Goal: Task Accomplishment & Management: Complete application form

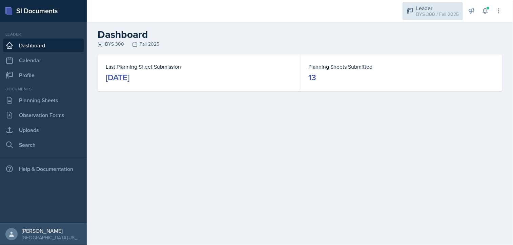
click at [422, 6] on div "Leader" at bounding box center [437, 8] width 43 height 8
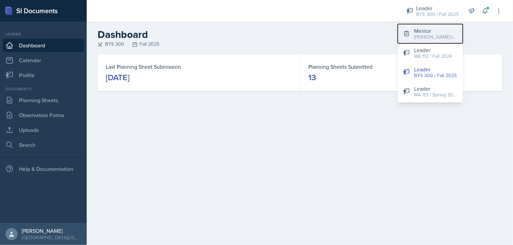
click at [423, 41] on button "Mentor [PERSON_NAME]'s Group / Fall 2025" at bounding box center [430, 33] width 65 height 19
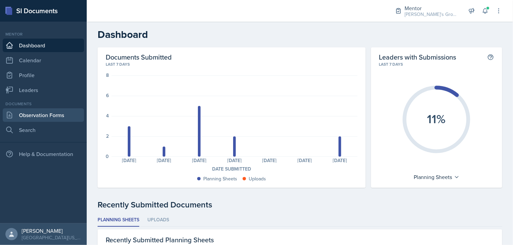
click at [39, 110] on link "Observation Forms" at bounding box center [43, 115] width 81 height 14
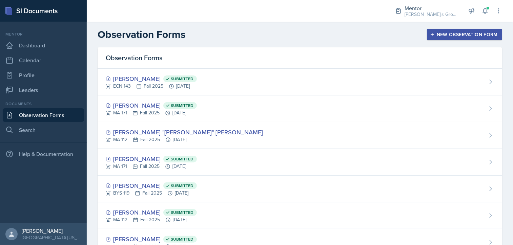
click at [432, 38] on button "New Observation Form" at bounding box center [464, 35] width 75 height 12
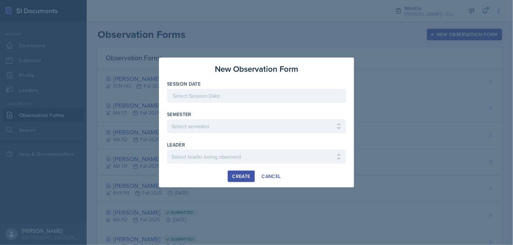
click at [306, 96] on div at bounding box center [256, 96] width 179 height 14
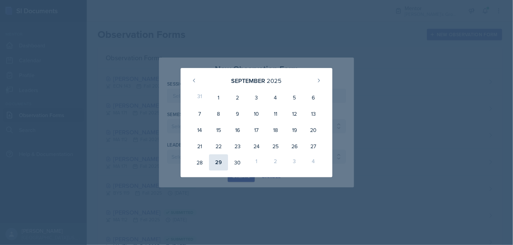
click at [220, 160] on div "29" at bounding box center [218, 163] width 19 height 16
type input "[DATE]"
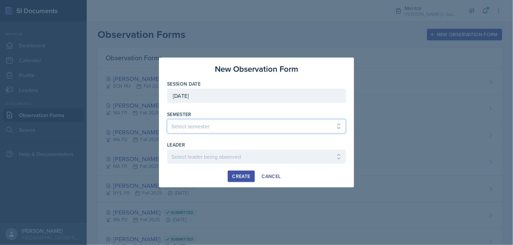
click at [219, 128] on select "Select semester All Fall 2021 Spring 2022 Fall 2022 Fall 2023 Spring 2023 Sprin…" at bounding box center [256, 126] width 179 height 14
select select "19fb88f7-c89b-4031-b5a0-458fd49807a1"
click at [167, 119] on select "Select semester All Fall 2021 Spring 2022 Fall 2022 Fall 2023 Spring 2023 Sprin…" at bounding box center [256, 126] width 179 height 14
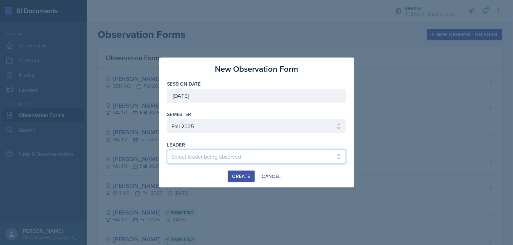
click at [206, 153] on select "Select leader being observed [PERSON_NAME] / [GEOGRAPHIC_DATA] 172 / [PERSON_NA…" at bounding box center [256, 157] width 179 height 14
select select "6b19bfa0-a9b8-4fee-95fc-97078897ee3b"
click at [167, 150] on select "Select leader being observed [PERSON_NAME] / [GEOGRAPHIC_DATA] 172 / [PERSON_NA…" at bounding box center [256, 157] width 179 height 14
click at [236, 174] on div "Create" at bounding box center [241, 176] width 18 height 5
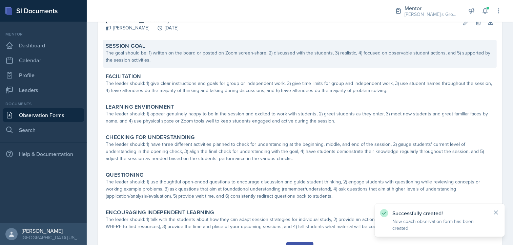
scroll to position [46, 0]
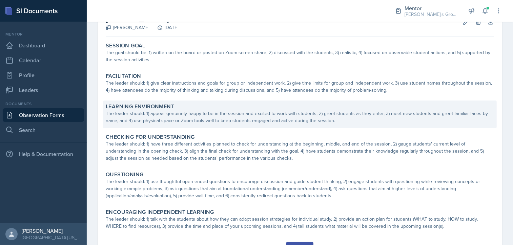
click at [208, 125] on div "Learning Environment The leader should: 1) appear genuinely happy to be in the …" at bounding box center [300, 115] width 394 height 28
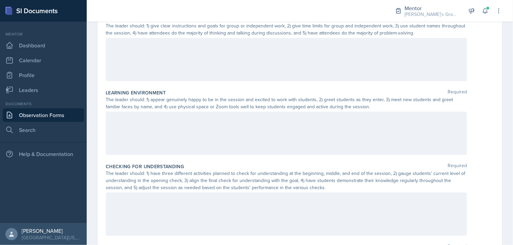
click at [199, 131] on div at bounding box center [286, 133] width 361 height 43
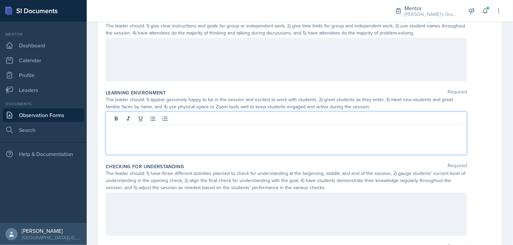
scroll to position [162, 0]
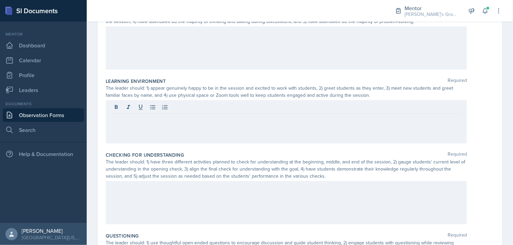
click at [316, 59] on div at bounding box center [286, 47] width 361 height 43
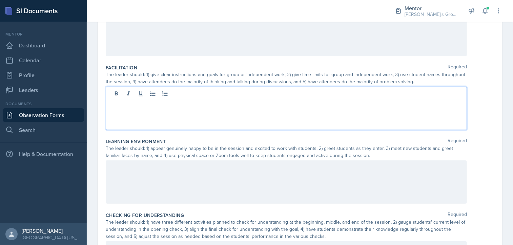
scroll to position [113, 0]
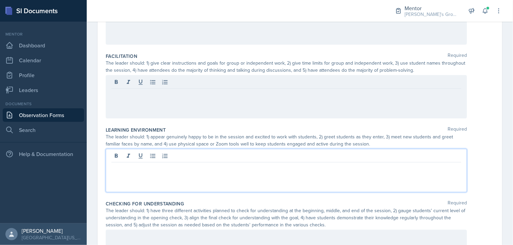
click at [239, 169] on p at bounding box center [287, 168] width 350 height 8
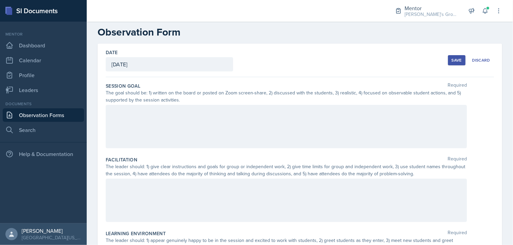
scroll to position [0, 0]
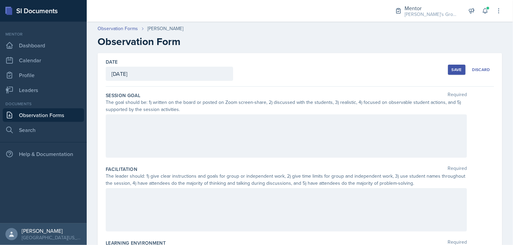
click at [448, 70] on button "Save" at bounding box center [457, 70] width 18 height 10
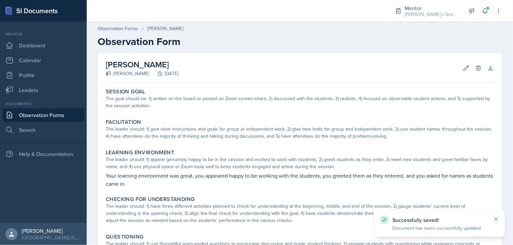
click at [38, 115] on link "Observation Forms" at bounding box center [43, 115] width 81 height 14
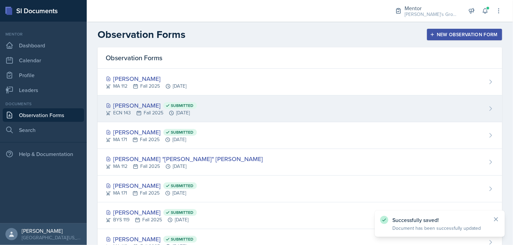
click at [184, 116] on div "ECN 143 Fall 2025 [DATE]" at bounding box center [151, 112] width 91 height 7
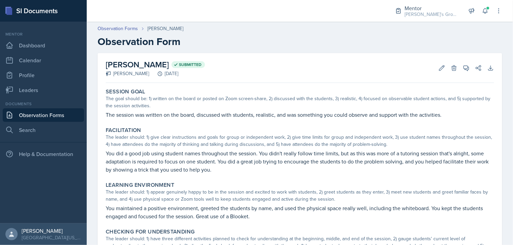
click at [163, 115] on p "The session was written on the board, discussed with students, realistic, and w…" at bounding box center [300, 115] width 388 height 8
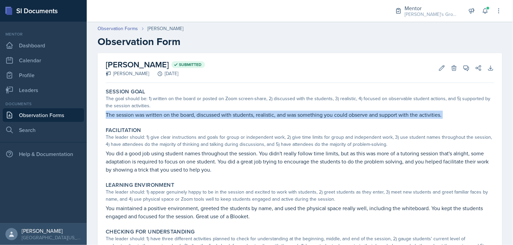
click at [163, 115] on p "The session was written on the board, discussed with students, realistic, and w…" at bounding box center [300, 115] width 388 height 8
copy div "The session was written on the board, discussed with students, realistic, and w…"
click at [63, 116] on link "Observation Forms" at bounding box center [43, 115] width 81 height 14
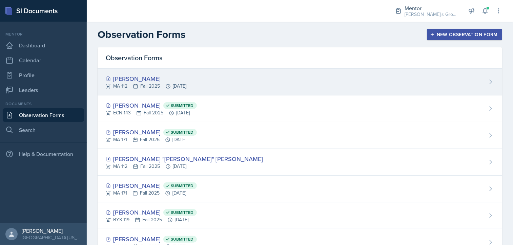
click at [156, 85] on div "MA 112 Fall 2025 [DATE]" at bounding box center [146, 86] width 81 height 7
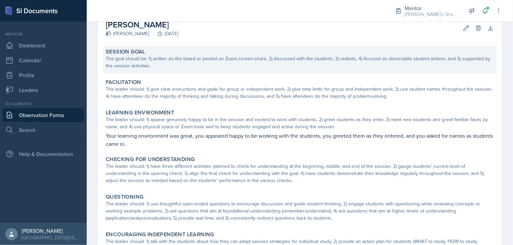
click at [191, 59] on div "The goal should be: 1) written on the board or posted on Zoom screen-share, 2) …" at bounding box center [300, 62] width 388 height 14
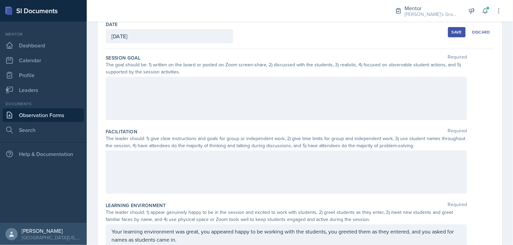
click at [180, 90] on div at bounding box center [286, 98] width 361 height 43
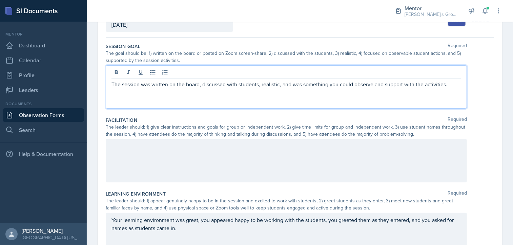
click at [184, 150] on div at bounding box center [286, 160] width 361 height 43
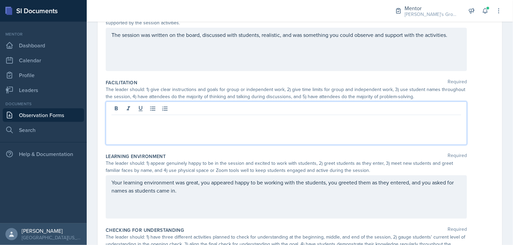
scroll to position [87, 0]
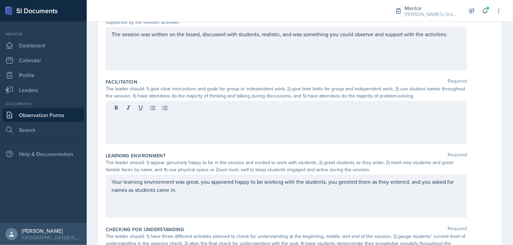
click at [173, 62] on div "The session was written on the board, discussed with students, realistic, and w…" at bounding box center [286, 48] width 361 height 43
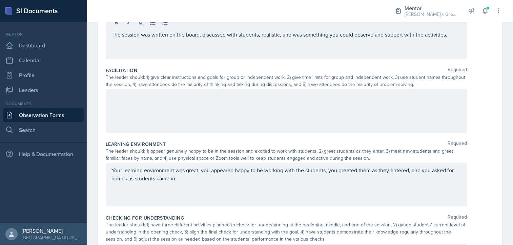
click at [153, 48] on div "The session was written on the board, discussed with students, realistic, and w…" at bounding box center [286, 37] width 361 height 43
click at [146, 109] on div at bounding box center [286, 110] width 361 height 43
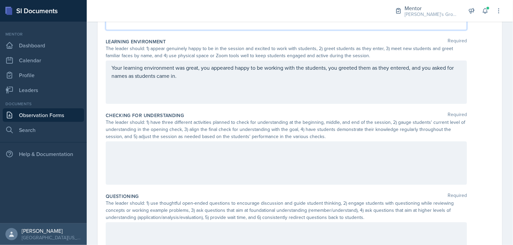
scroll to position [207, 0]
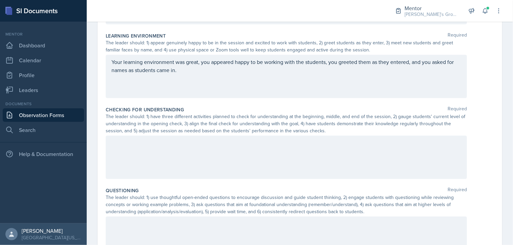
click at [312, 147] on div at bounding box center [286, 157] width 361 height 43
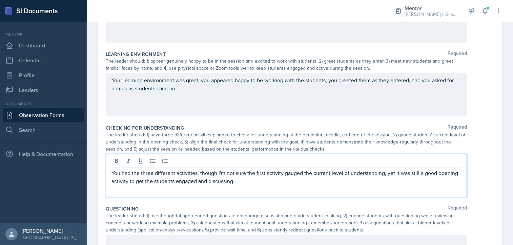
scroll to position [190, 0]
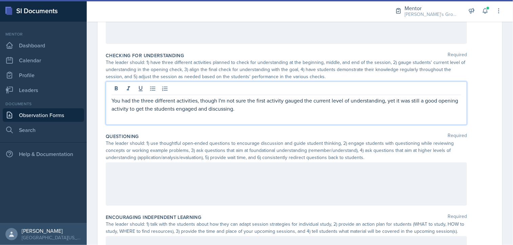
click at [216, 182] on div at bounding box center [286, 184] width 361 height 43
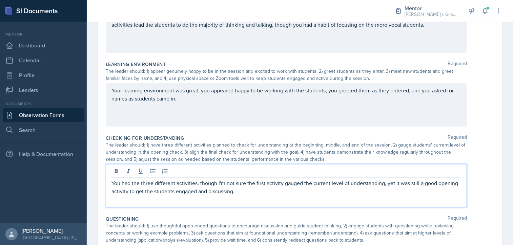
scroll to position [191, 0]
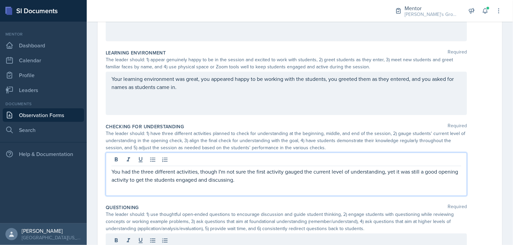
click at [265, 183] on p "You had the three different activities, though I'm not sure the first activity …" at bounding box center [287, 176] width 350 height 16
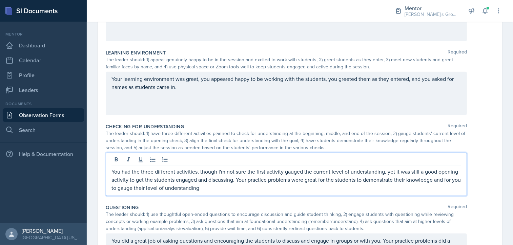
click at [312, 180] on p "You had the three different activities, though I'm not sure the first activity …" at bounding box center [287, 180] width 350 height 24
click at [287, 188] on p "You had the three different activities, though I'm not sure the first activity …" at bounding box center [287, 180] width 350 height 24
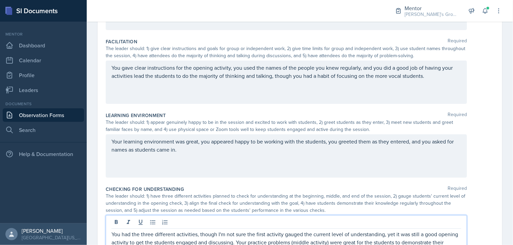
scroll to position [140, 0]
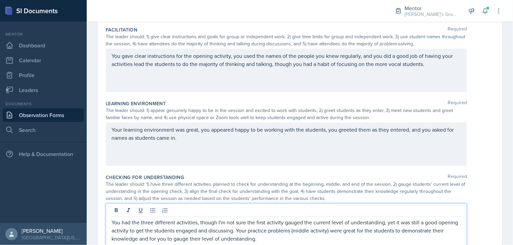
click at [433, 68] on p "You gave clear instructions for the opening activity, you used the names of the…" at bounding box center [287, 60] width 350 height 16
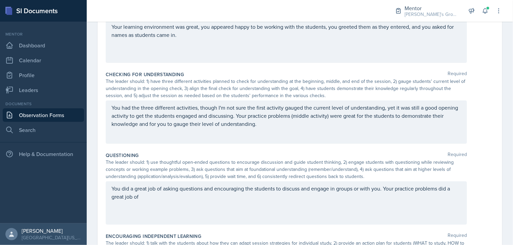
scroll to position [250, 0]
click at [357, 76] on div "Checking for Understanding Required" at bounding box center [300, 74] width 388 height 7
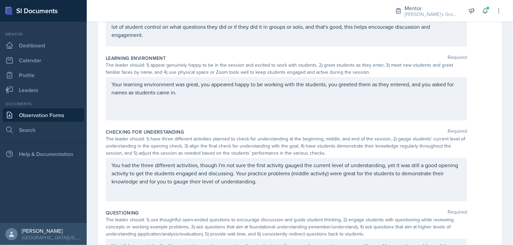
scroll to position [197, 0]
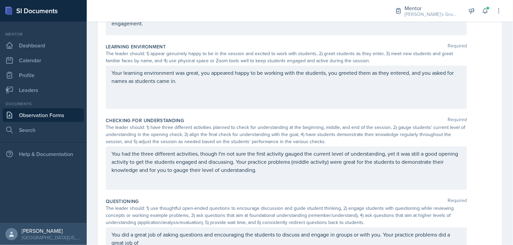
click at [252, 85] on p "Your learning environment was great, you appeared happy to be working with the …" at bounding box center [287, 77] width 350 height 16
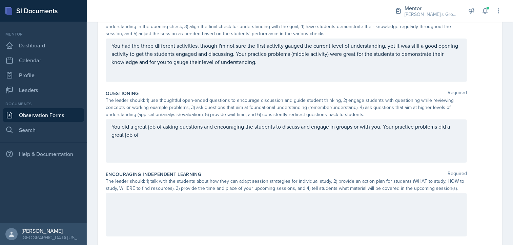
scroll to position [323, 0]
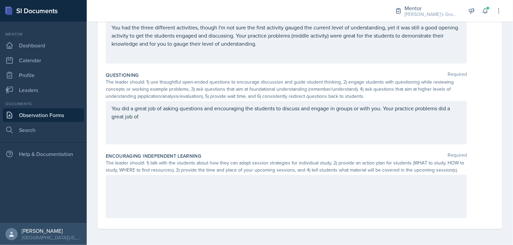
click at [182, 119] on p "You did a great job of asking questions and encouraging the students to discuss…" at bounding box center [287, 112] width 350 height 16
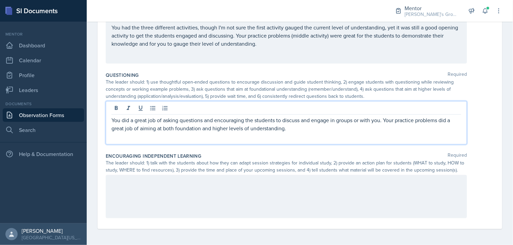
click at [186, 129] on p "You did a great job of asking questions and encouraging the students to discuss…" at bounding box center [287, 124] width 350 height 16
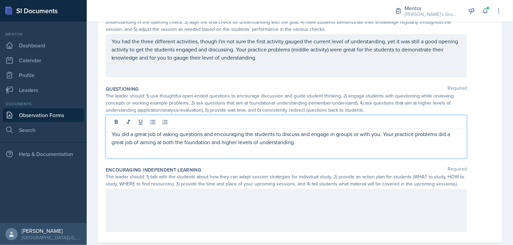
click at [302, 141] on p "You did a great job of asking questions and encouraging the students to discuss…" at bounding box center [287, 138] width 350 height 16
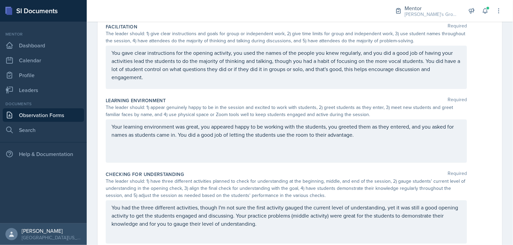
scroll to position [142, 0]
click at [423, 59] on div "You gave clear instructions for the opening activity, you used the names of the…" at bounding box center [286, 67] width 361 height 43
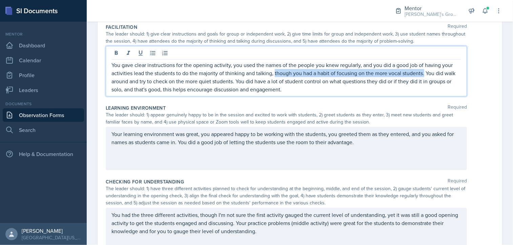
drag, startPoint x: 423, startPoint y: 73, endPoint x: 274, endPoint y: 73, distance: 149.2
click at [274, 73] on p "You gave clear instructions for the opening activity, you used the names of the…" at bounding box center [287, 77] width 350 height 33
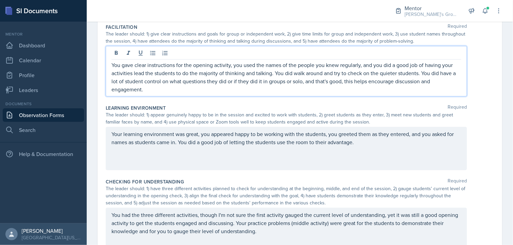
click at [418, 72] on p "You gave clear instructions for the opening activity, you used the names of the…" at bounding box center [287, 77] width 350 height 33
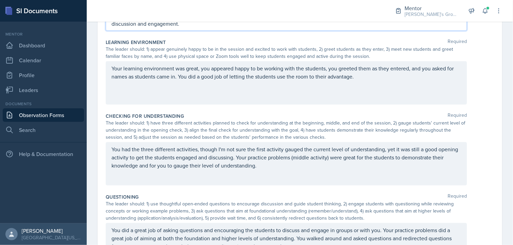
scroll to position [208, 0]
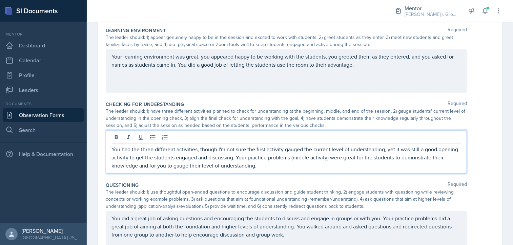
click at [275, 167] on p "You had the three different activities, though I'm not sure the first activity …" at bounding box center [287, 157] width 350 height 24
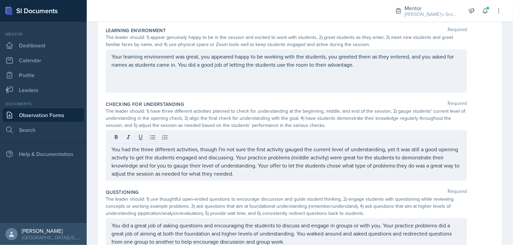
click at [266, 84] on div "Your learning environment was great, you appeared happy to be working with the …" at bounding box center [286, 70] width 361 height 43
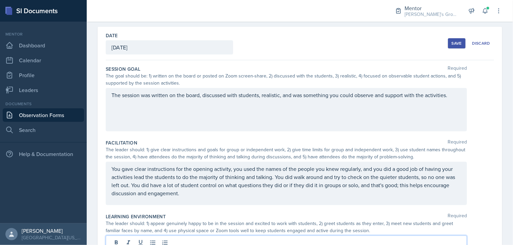
scroll to position [0, 0]
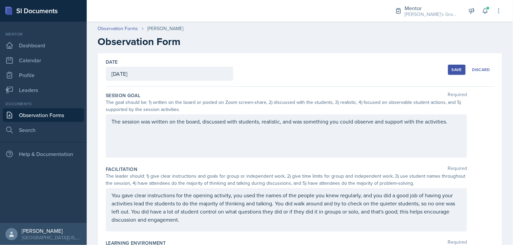
click at [448, 69] on button "Save" at bounding box center [457, 70] width 18 height 10
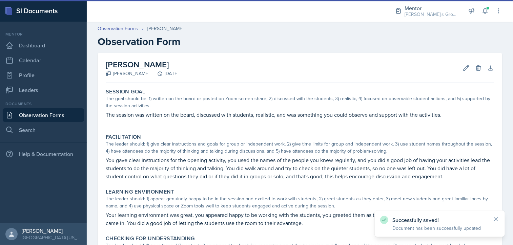
click at [27, 114] on link "Observation Forms" at bounding box center [43, 115] width 81 height 14
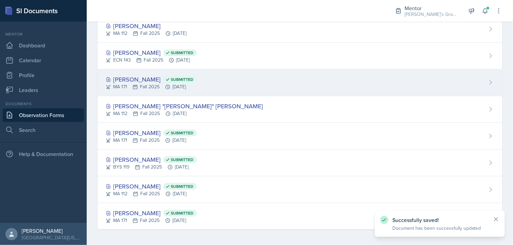
scroll to position [53, 0]
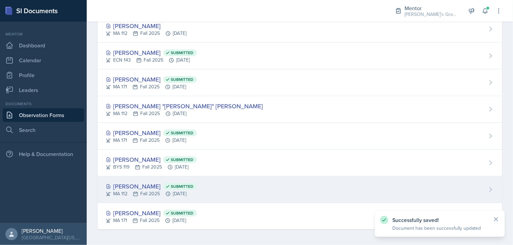
click at [197, 188] on div "[PERSON_NAME] Submitted" at bounding box center [151, 186] width 91 height 9
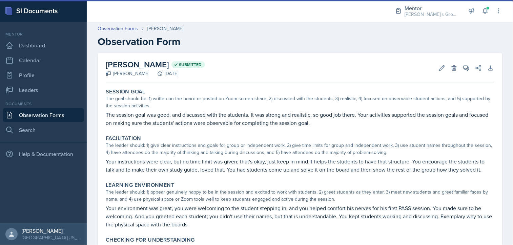
scroll to position [181, 0]
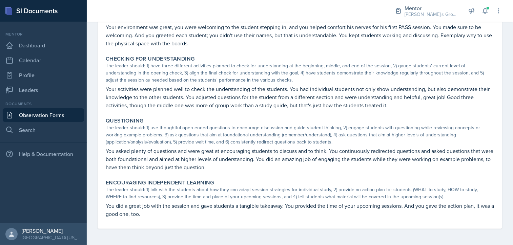
click at [202, 204] on p "You did a great job with the session and gave students a tangible takeaway. You…" at bounding box center [300, 210] width 388 height 16
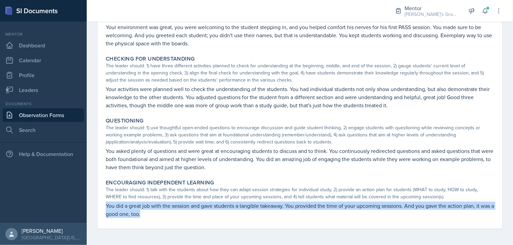
click at [202, 204] on p "You did a great job with the session and gave students a tangible takeaway. You…" at bounding box center [300, 210] width 388 height 16
copy div "You did a great job with the session and gave students a tangible takeaway. You…"
click at [47, 119] on link "Observation Forms" at bounding box center [43, 115] width 81 height 14
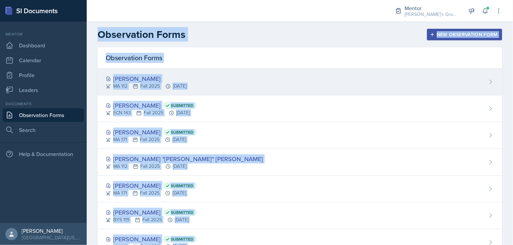
click at [205, 70] on div "[PERSON_NAME] MA 112 Fall 2025 [DATE]" at bounding box center [300, 82] width 405 height 27
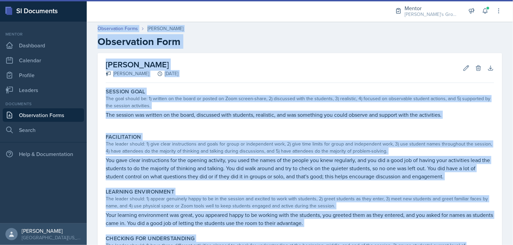
scroll to position [191, 0]
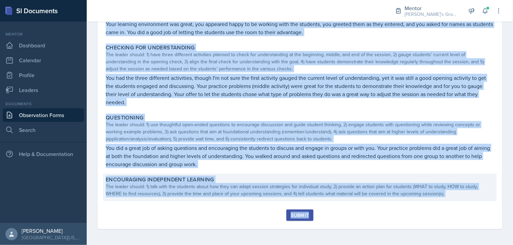
click at [209, 191] on div "The leader should: 1) talk with the students about how they can adapt session s…" at bounding box center [300, 190] width 388 height 14
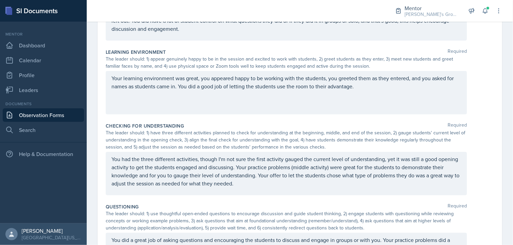
scroll to position [323, 0]
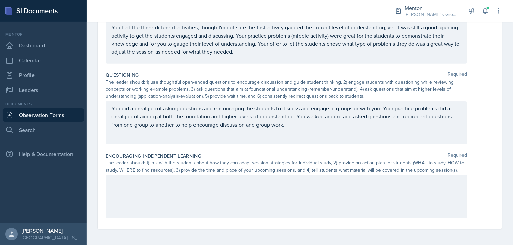
click at [191, 200] on div at bounding box center [286, 196] width 361 height 43
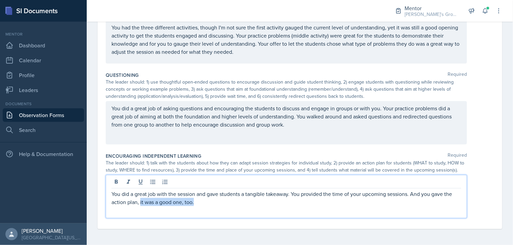
drag, startPoint x: 140, startPoint y: 201, endPoint x: 205, endPoint y: 205, distance: 65.2
click at [205, 205] on p "You did a great job with the session and gave students a tangible takeaway. You…" at bounding box center [287, 198] width 350 height 16
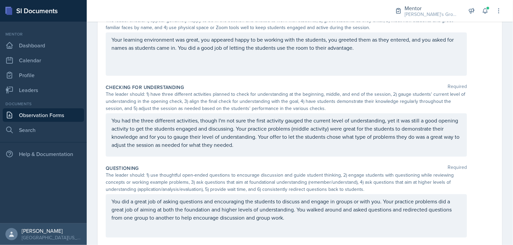
scroll to position [241, 0]
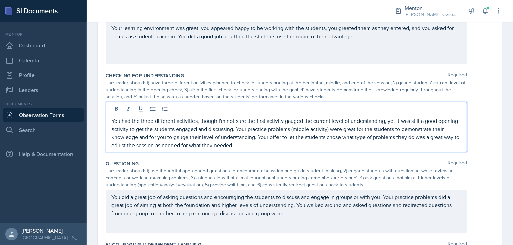
click at [294, 144] on p "You had the three different activities, though I'm not sure the first activity …" at bounding box center [287, 133] width 350 height 33
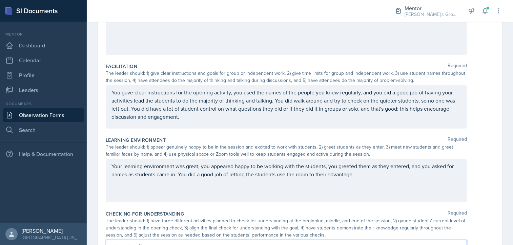
scroll to position [104, 0]
click at [401, 51] on div "The session was written on the board, discussed with students, realistic, and w…" at bounding box center [286, 32] width 361 height 43
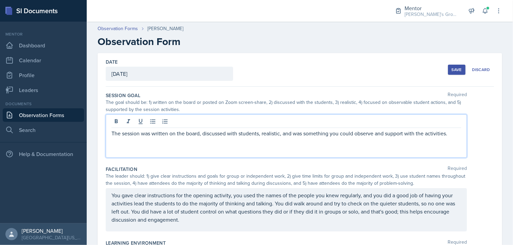
scroll to position [0, 0]
click at [448, 67] on button "Save" at bounding box center [457, 70] width 18 height 10
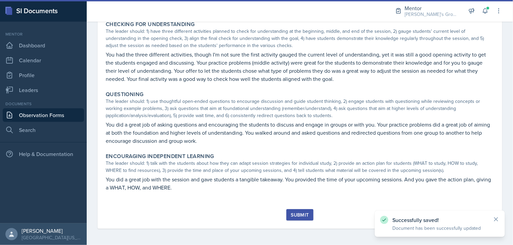
scroll to position [214, 0]
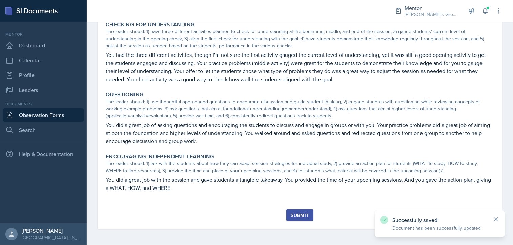
click at [292, 217] on div "Submit" at bounding box center [300, 215] width 18 height 5
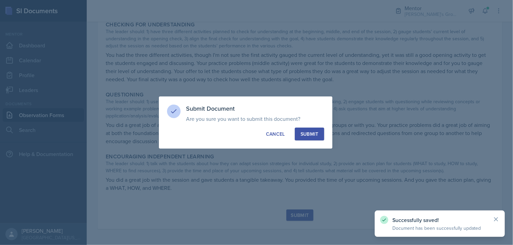
click at [315, 136] on div "Submit" at bounding box center [310, 134] width 18 height 7
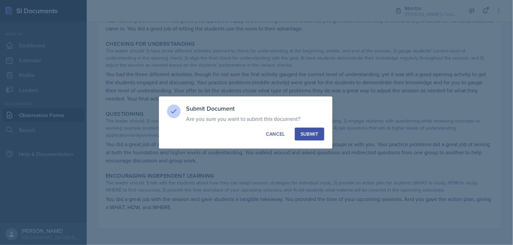
scroll to position [195, 0]
